Goal: Task Accomplishment & Management: Use online tool/utility

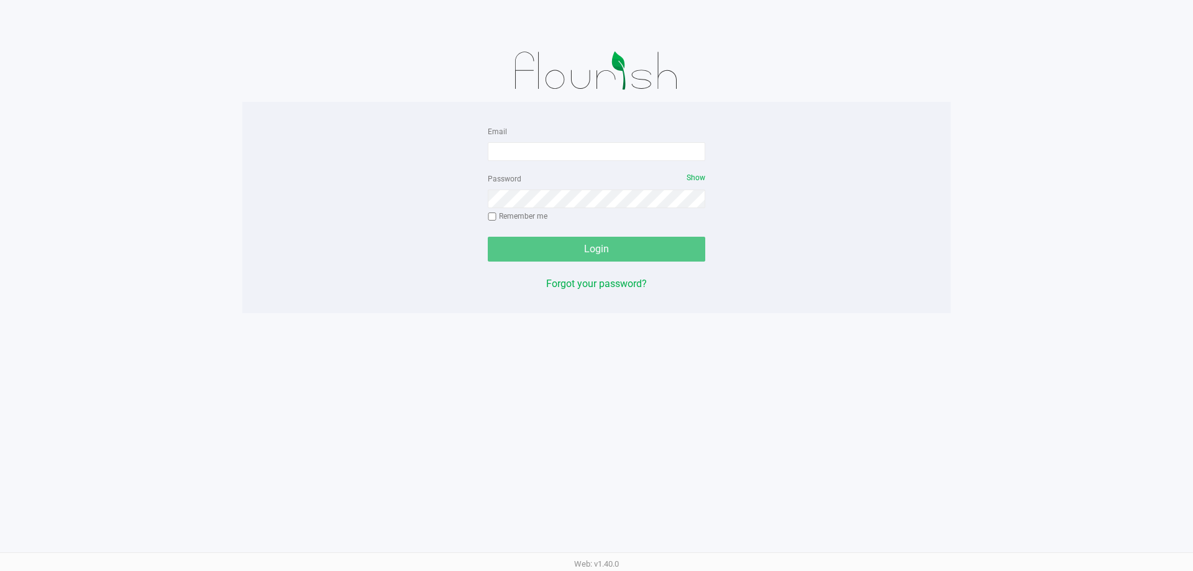
click at [597, 162] on form "Email Password Show Remember me Login" at bounding box center [596, 193] width 217 height 138
click at [593, 157] on input "Email" at bounding box center [596, 151] width 217 height 19
type input "[EMAIL_ADDRESS][DOMAIN_NAME]"
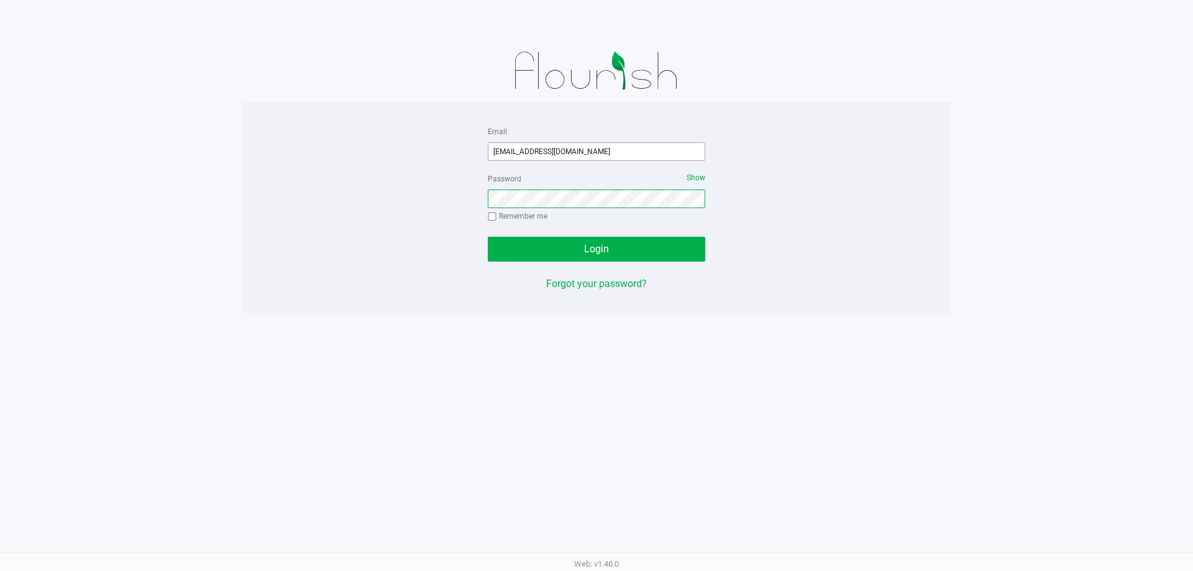
click at [488, 237] on button "Login" at bounding box center [596, 249] width 217 height 25
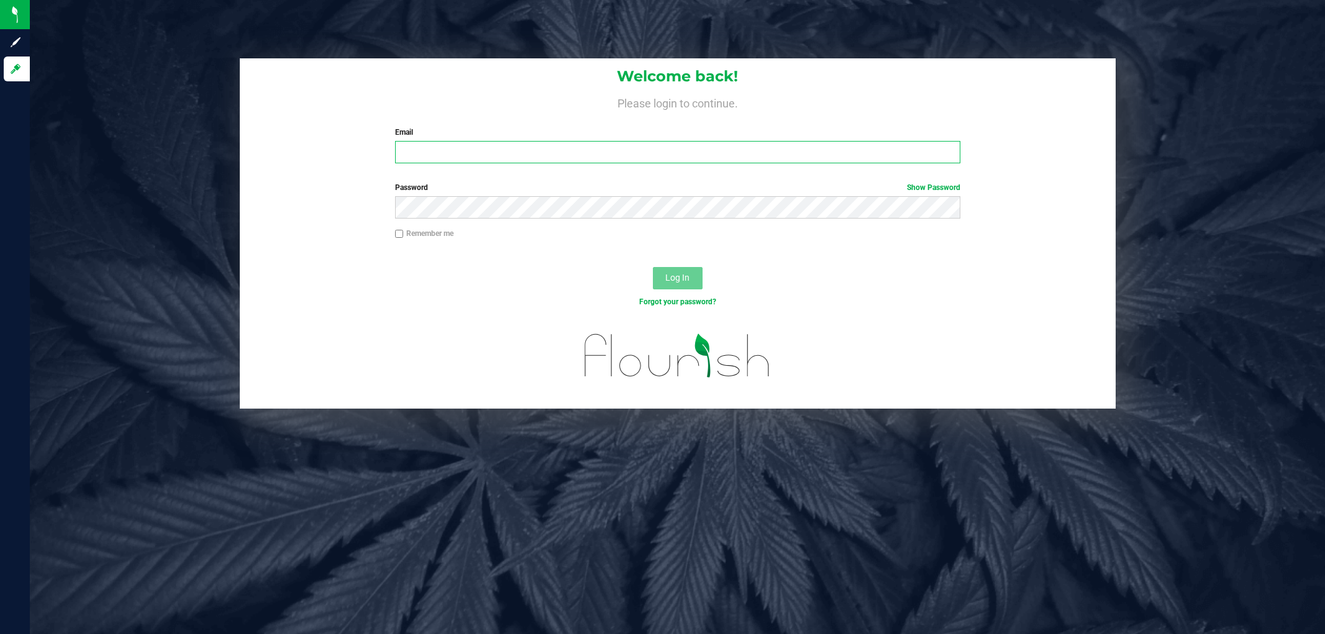
click at [468, 145] on input "Email" at bounding box center [677, 152] width 565 height 22
type input "[EMAIL_ADDRESS][DOMAIN_NAME]"
click at [653, 267] on button "Log In" at bounding box center [678, 278] width 50 height 22
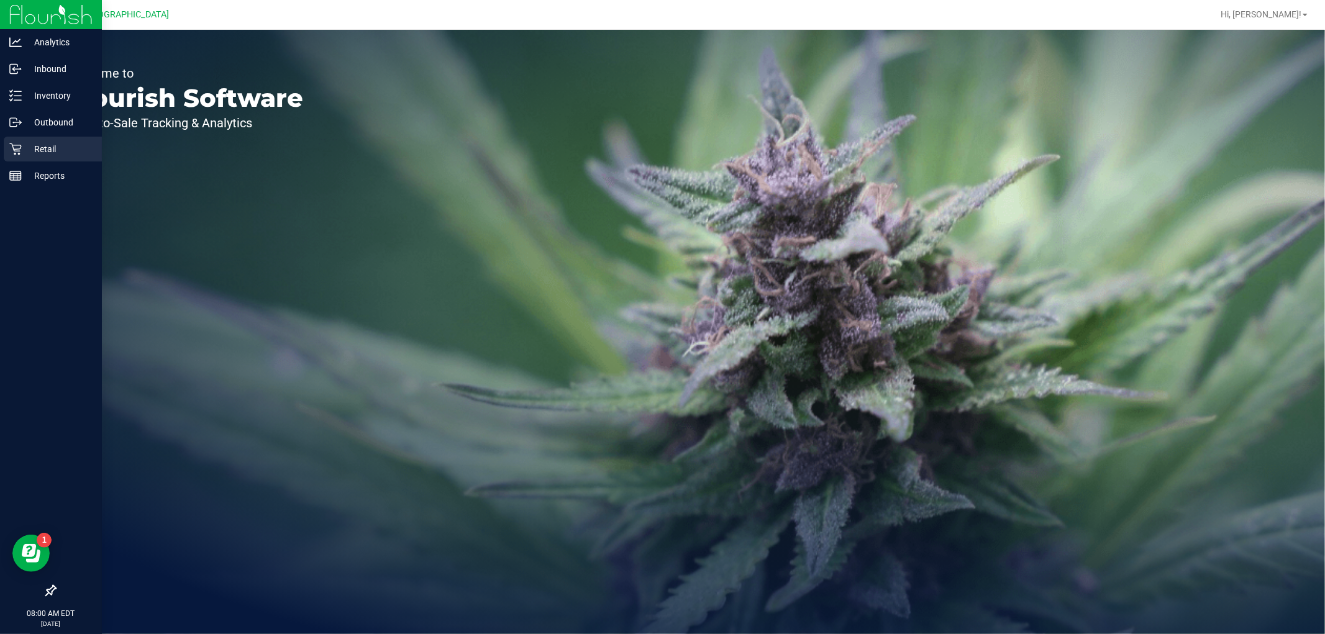
click at [19, 150] on icon at bounding box center [15, 149] width 12 height 12
